Goal: Task Accomplishment & Management: Use online tool/utility

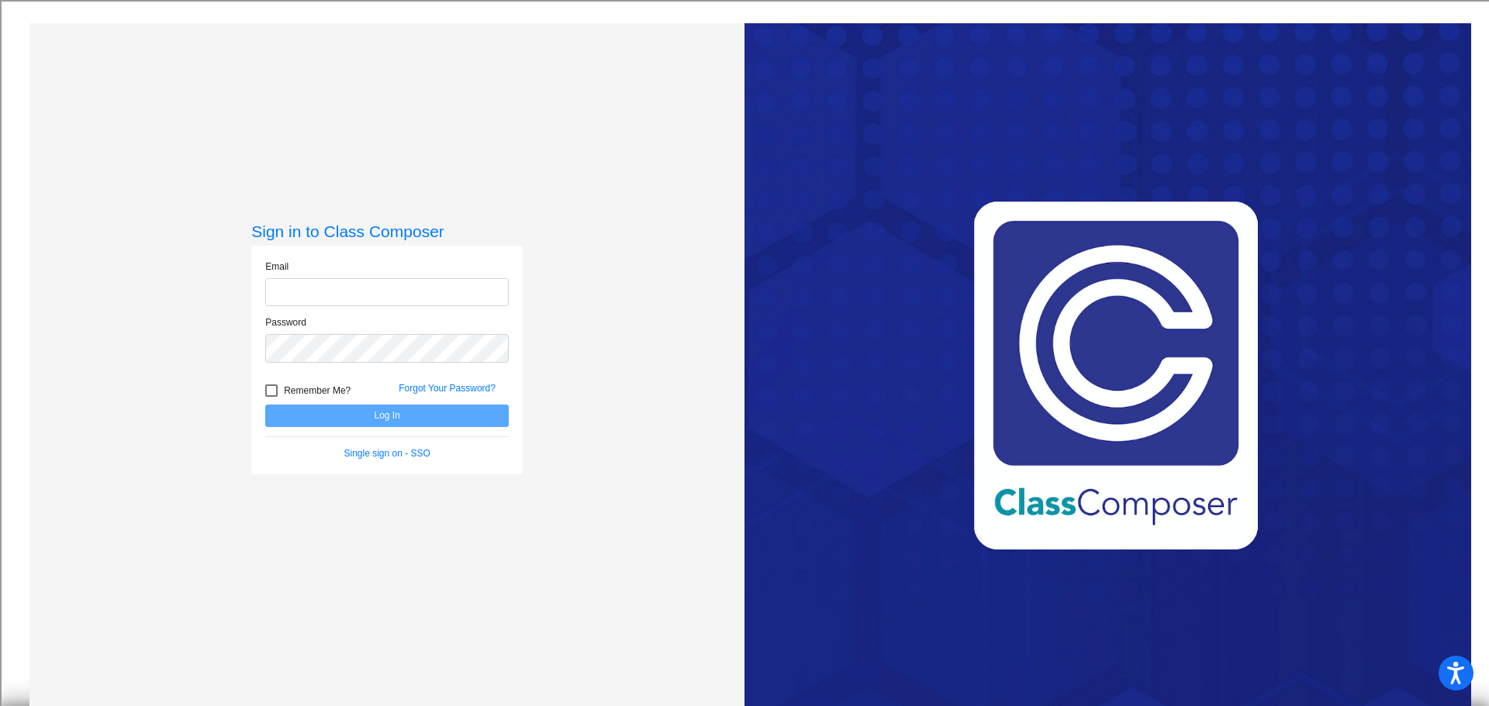
type input "[EMAIL_ADDRESS][DOMAIN_NAME]"
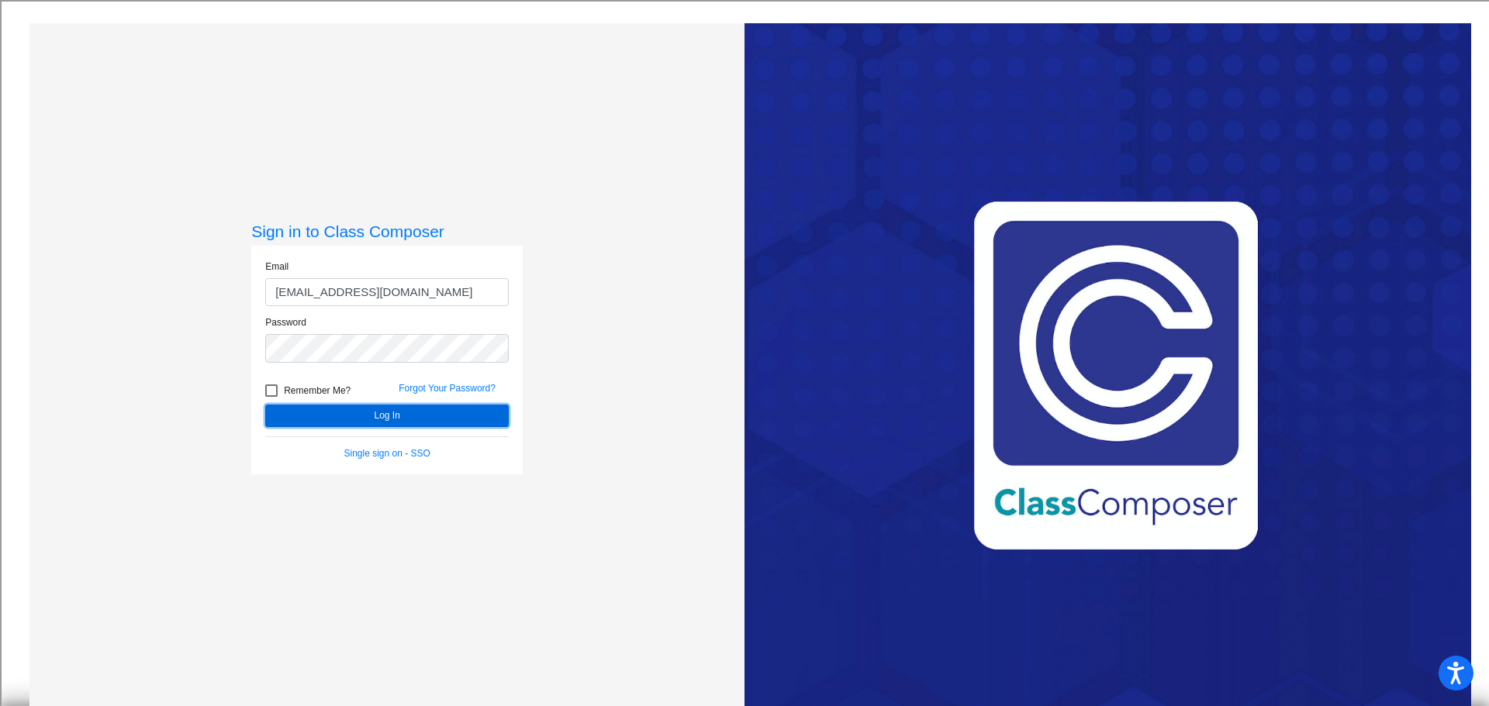
click at [347, 419] on button "Log In" at bounding box center [386, 416] width 243 height 22
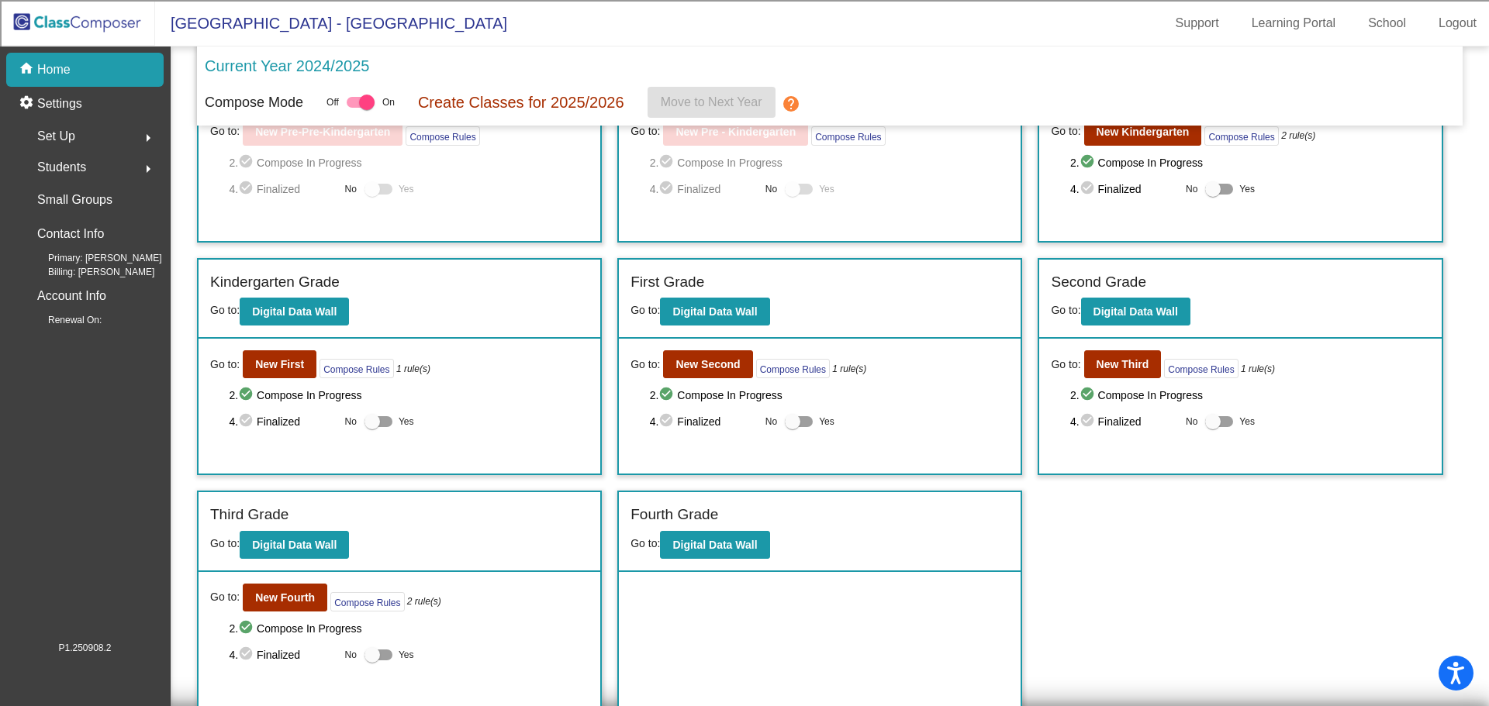
scroll to position [113, 0]
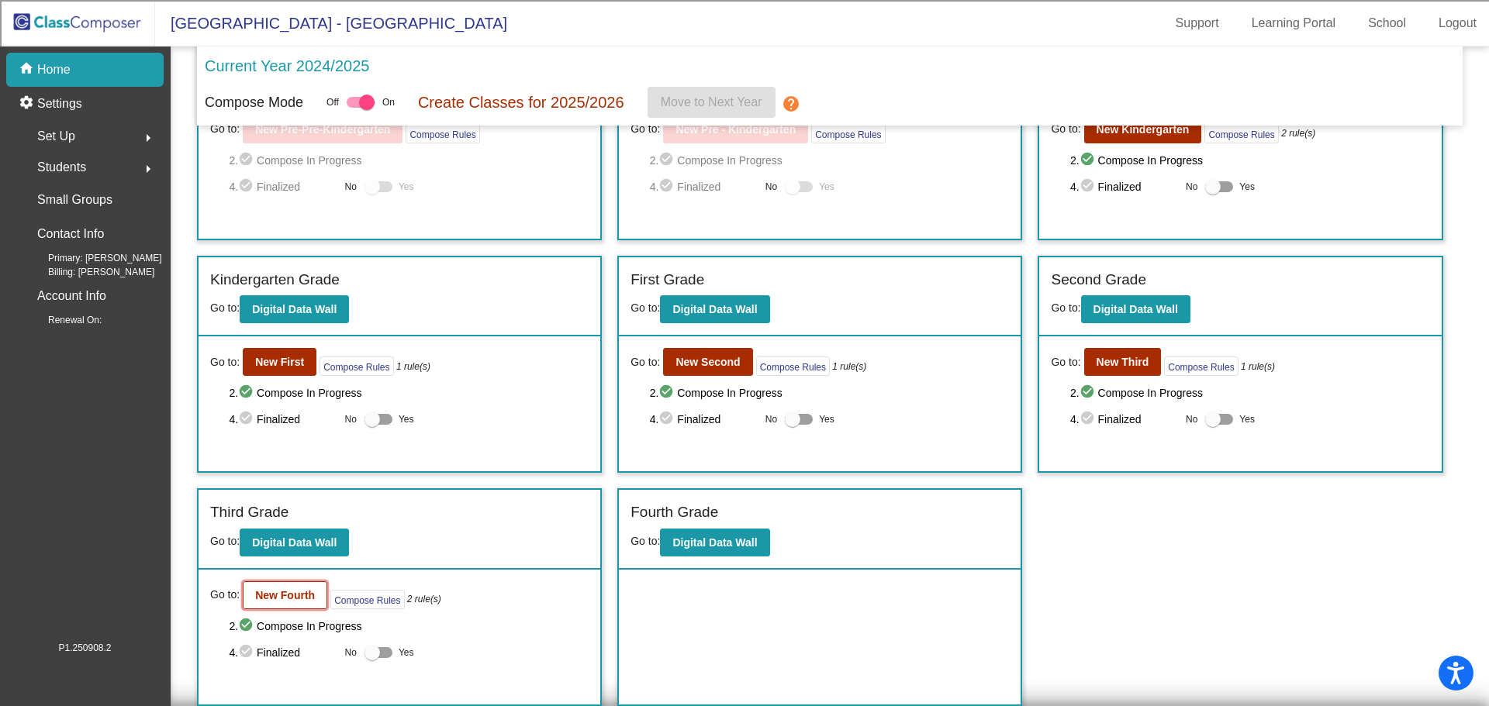
click at [295, 596] on b "New Fourth" at bounding box center [285, 595] width 60 height 12
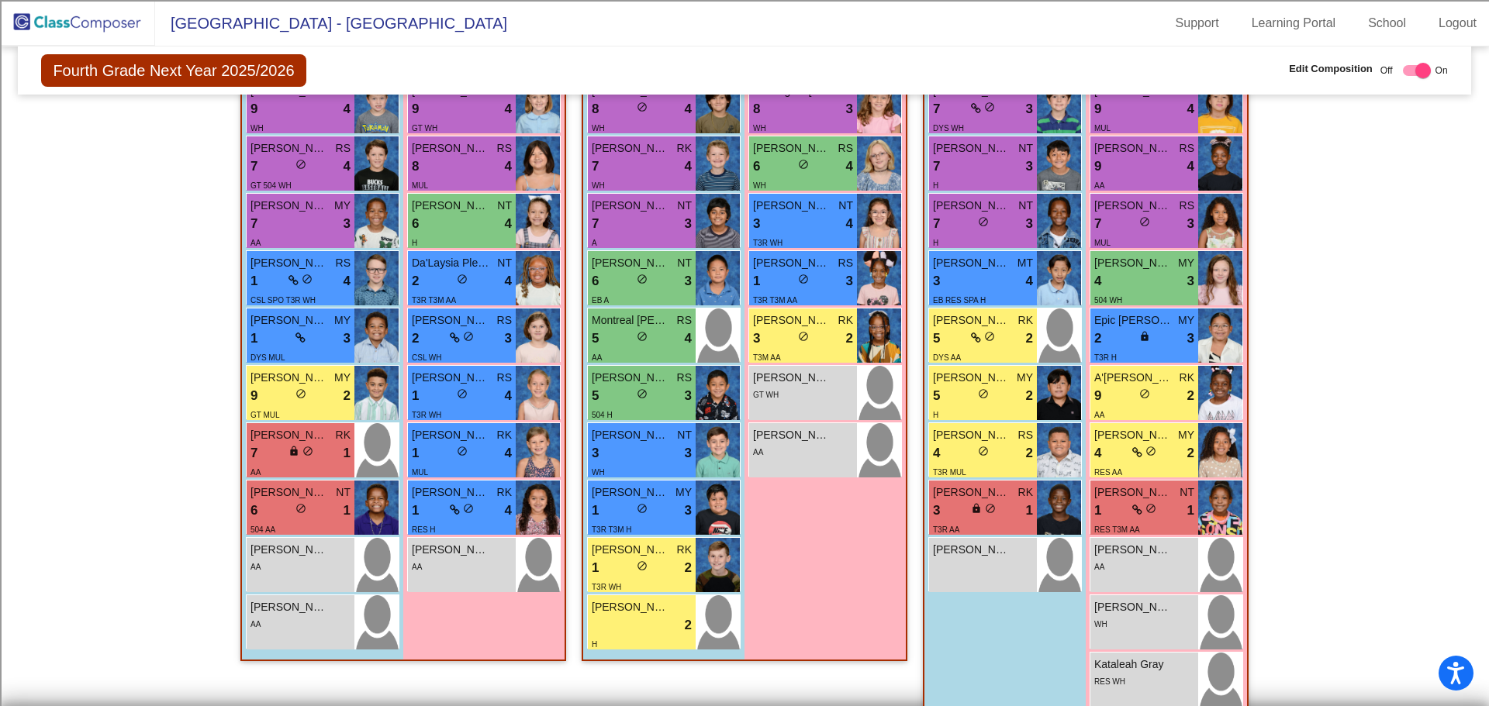
scroll to position [1191, 0]
